Goal: Find specific page/section: Locate a particular part of the current website

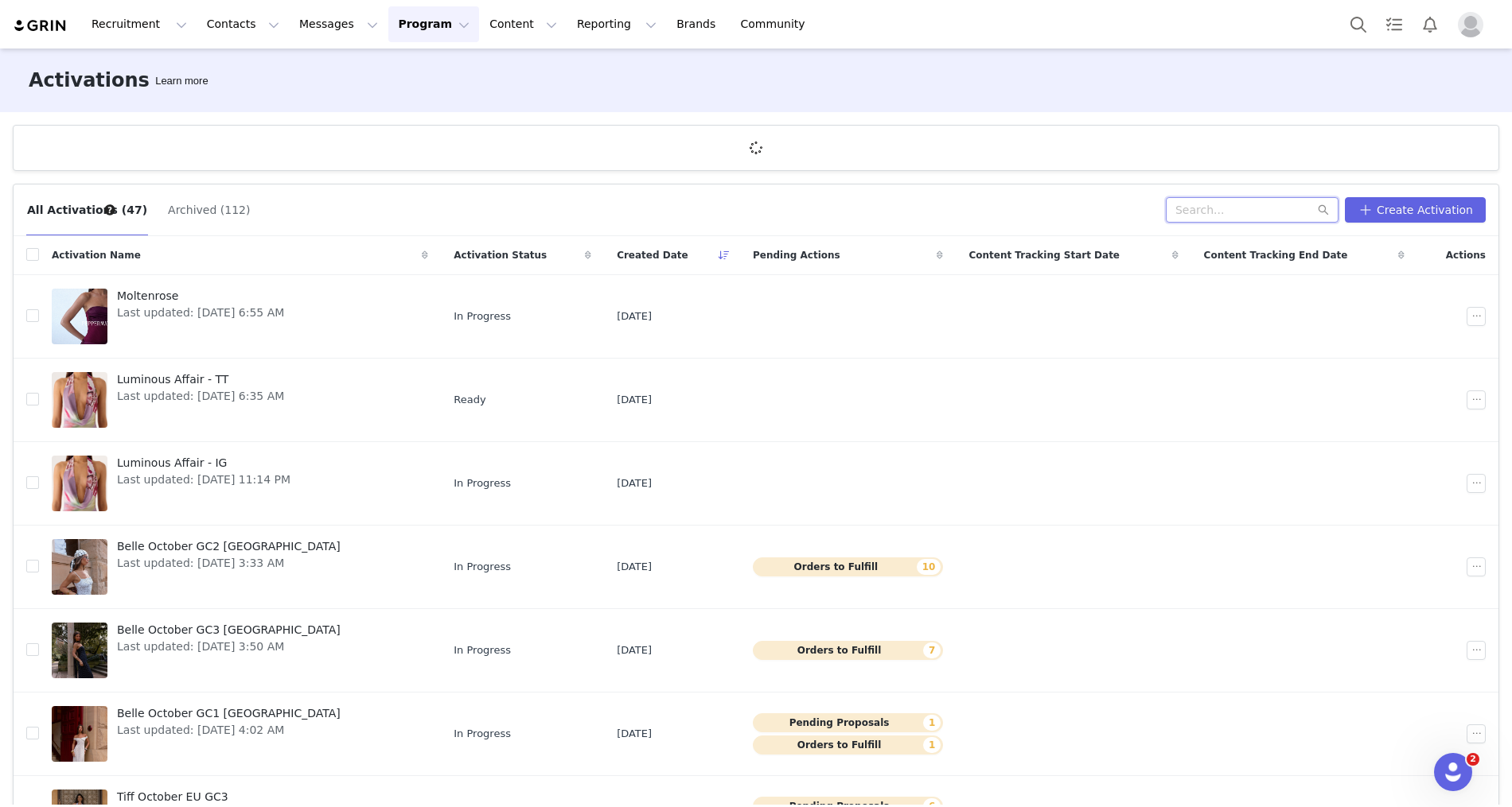
click at [1263, 221] on input "text" at bounding box center [1251, 209] width 172 height 25
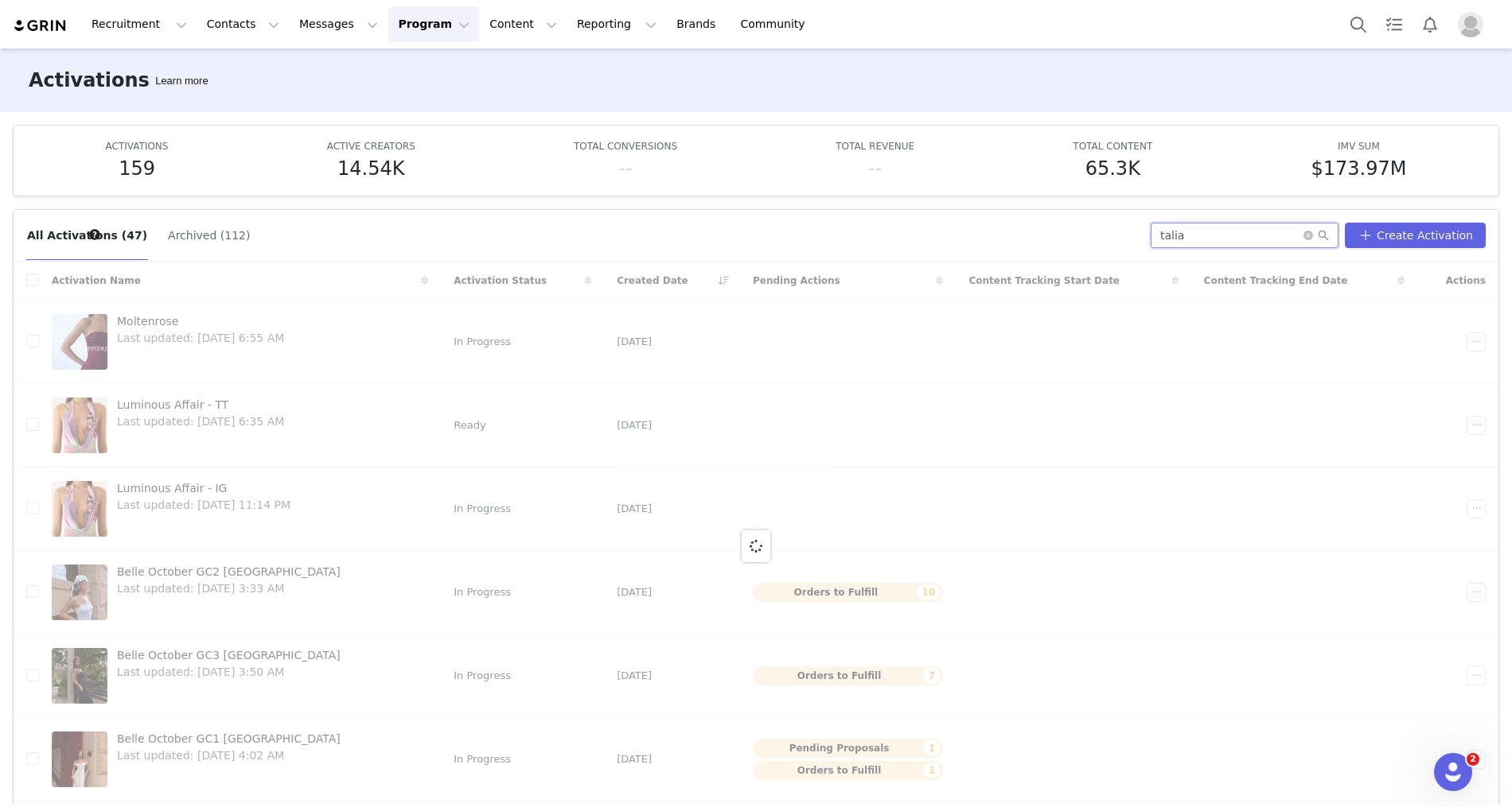
type input "talia"
